Goal: Check status: Check status

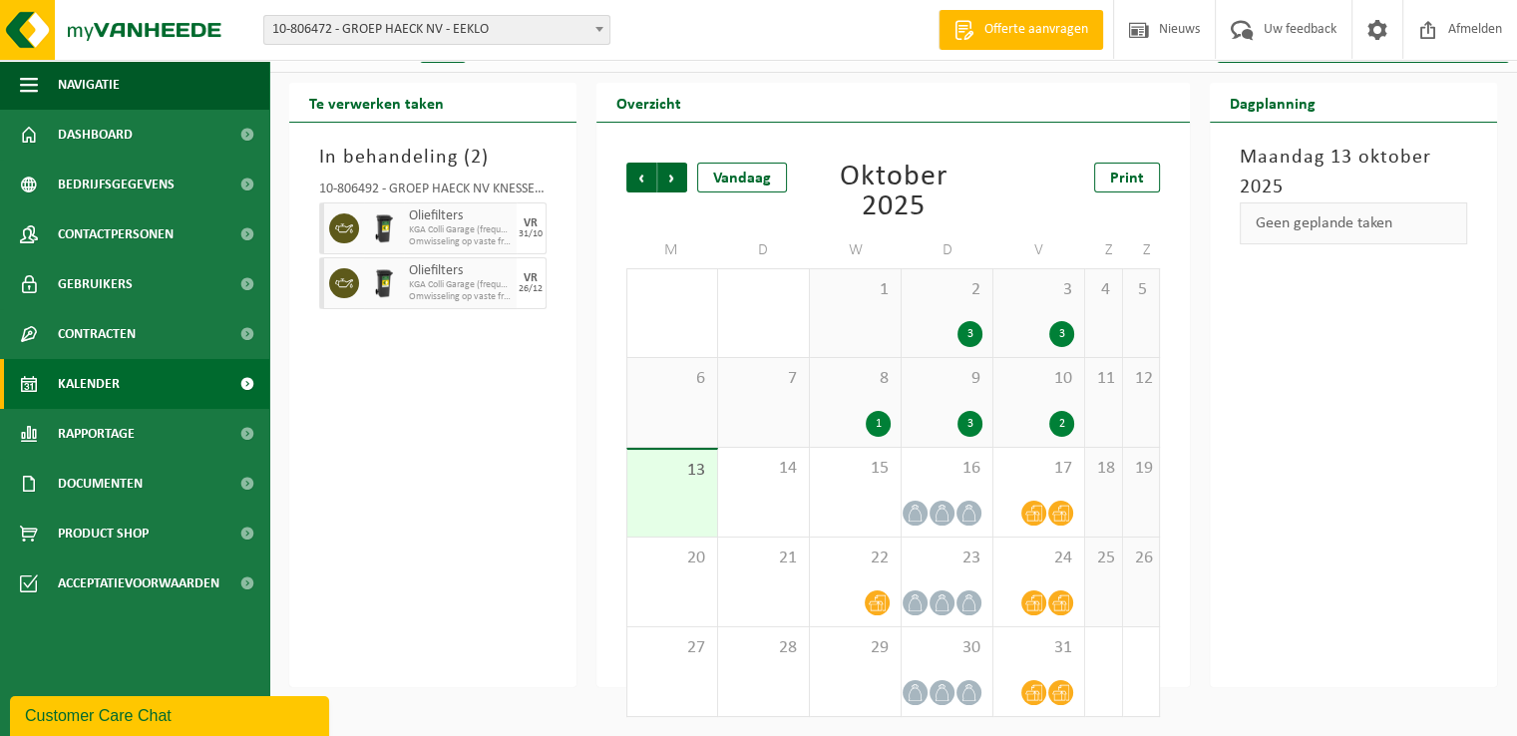
drag, startPoint x: 0, startPoint y: 0, endPoint x: 635, endPoint y: 413, distance: 757.6
click at [510, 538] on div "In behandeling ( 2 ) 10-806492 - GROEP HAECK NV KNESSELARE - AALTER Oliefilters…" at bounding box center [432, 405] width 287 height 564
click at [738, 500] on div "14" at bounding box center [763, 492] width 91 height 89
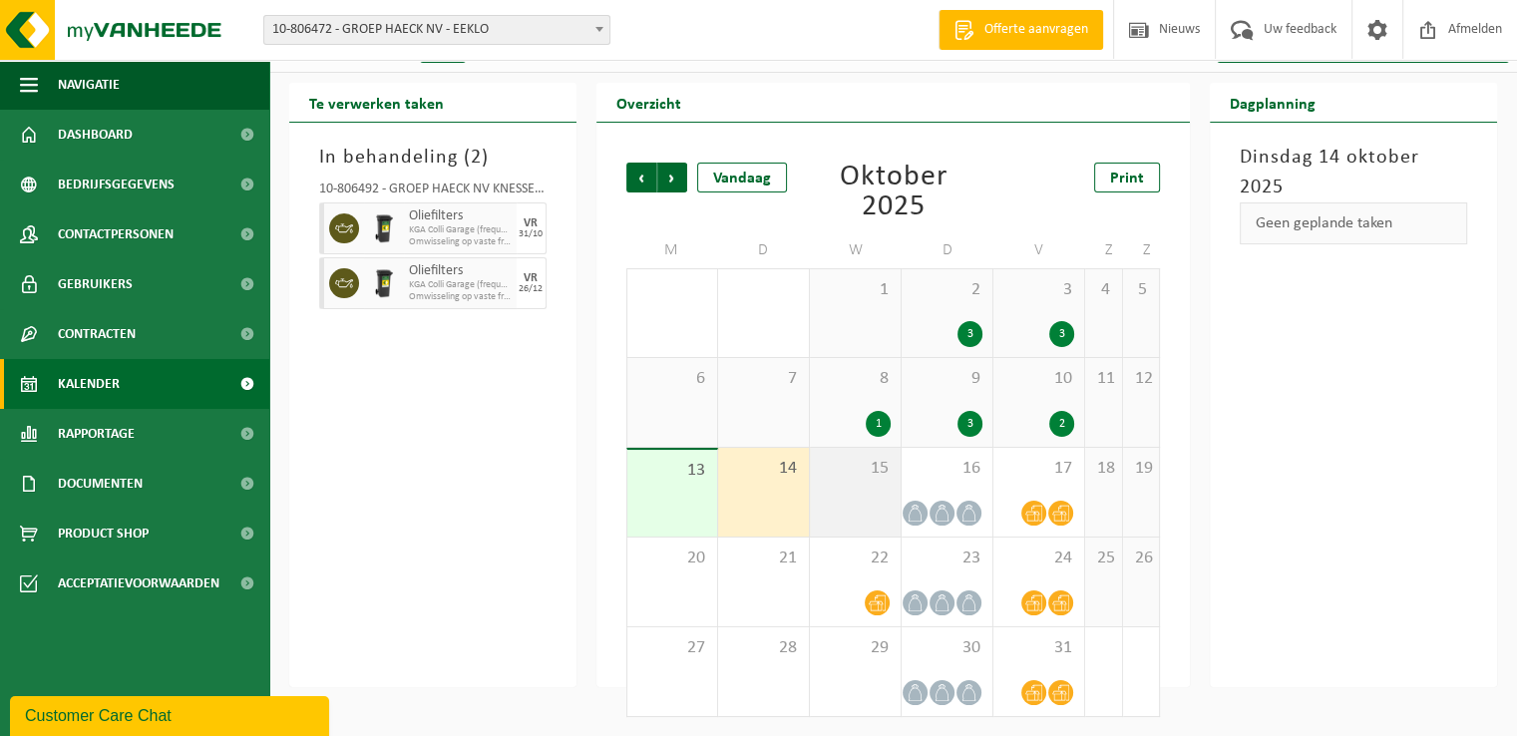
click at [858, 493] on div "15" at bounding box center [855, 492] width 91 height 89
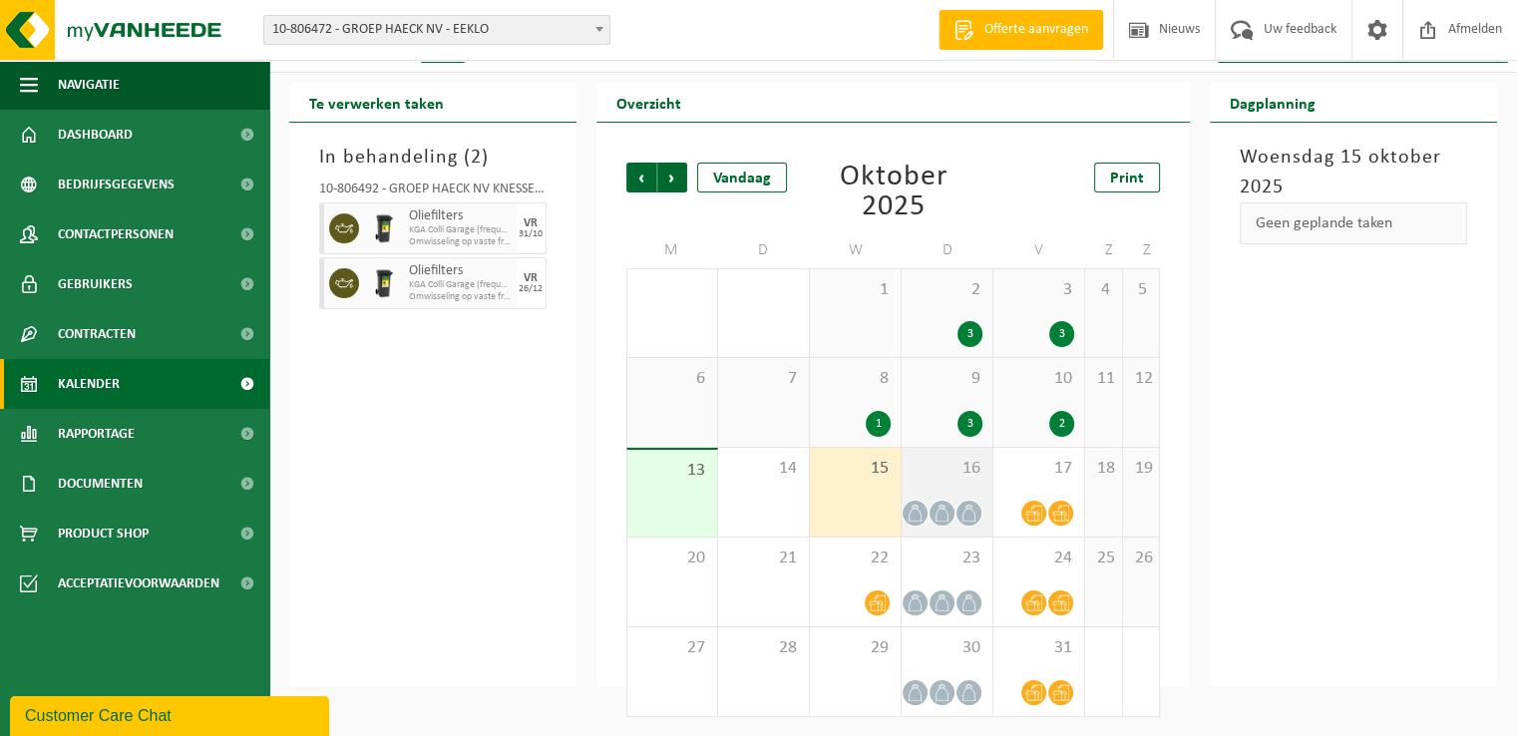
drag, startPoint x: 960, startPoint y: 472, endPoint x: 304, endPoint y: 161, distance: 726.2
click at [958, 472] on span "16" at bounding box center [946, 469] width 71 height 22
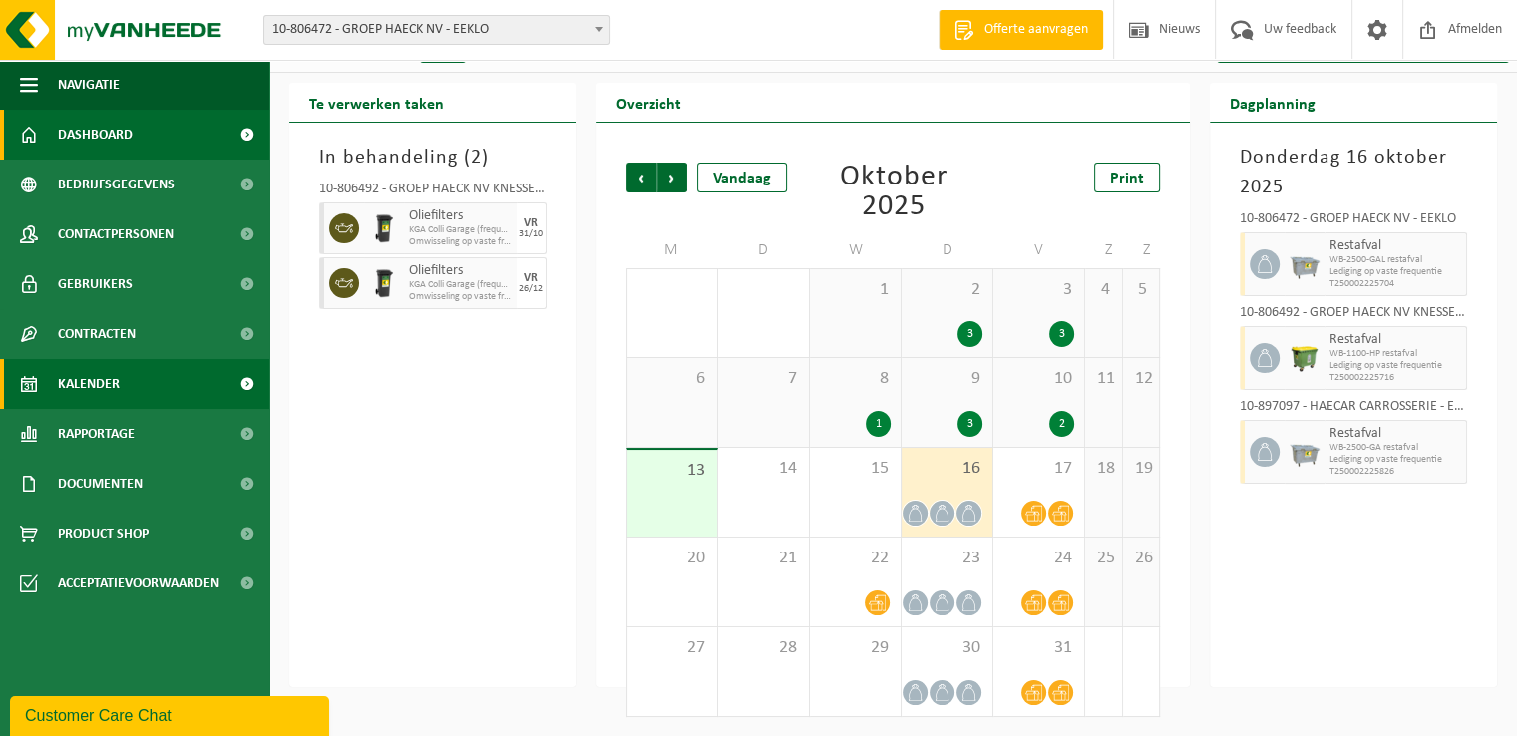
click at [104, 132] on span "Dashboard" at bounding box center [95, 135] width 75 height 50
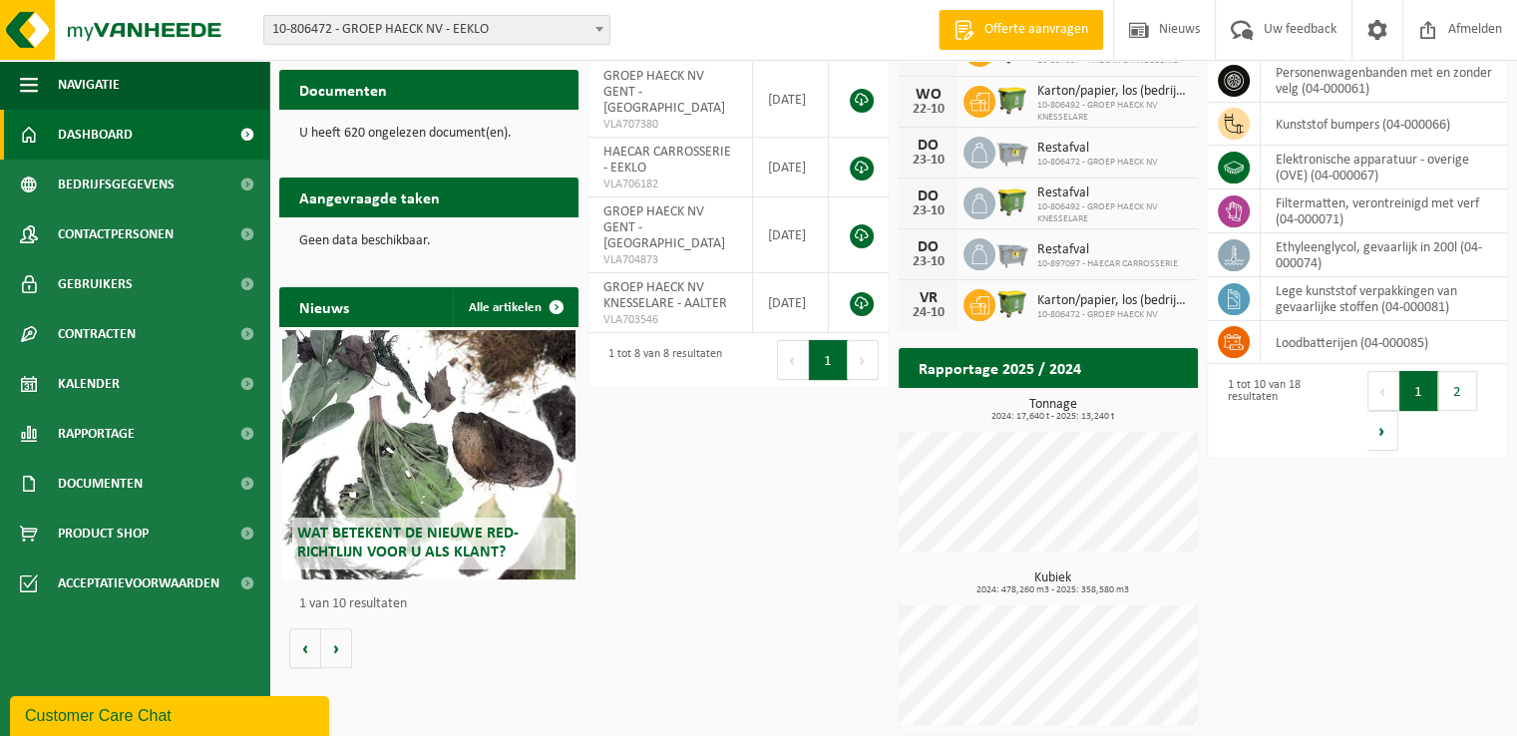
scroll to position [347, 0]
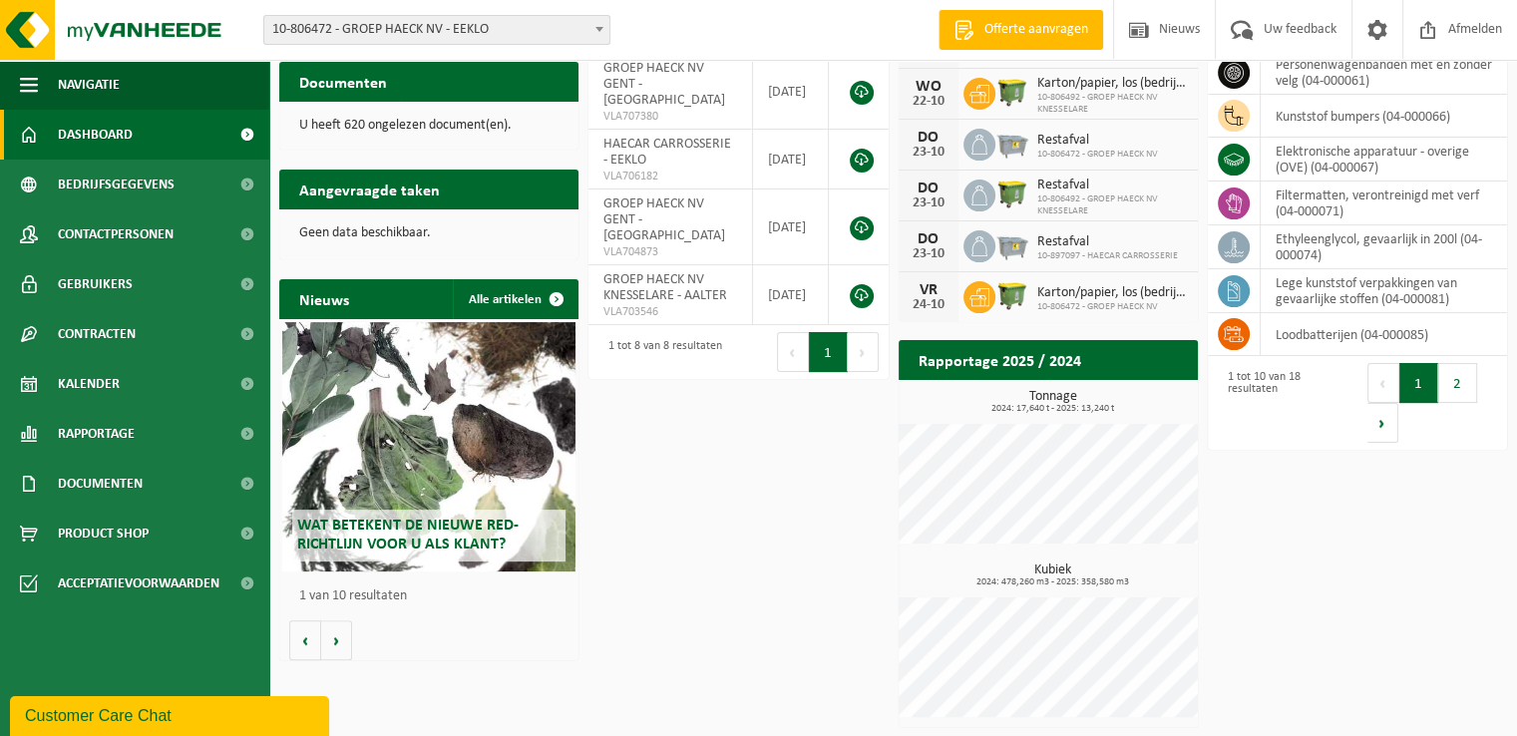
click at [823, 500] on div "Download nu de Vanheede+ app! Verberg Certificaten & attesten Bekijk uw certifi…" at bounding box center [893, 251] width 1238 height 972
